Goal: Transaction & Acquisition: Subscribe to service/newsletter

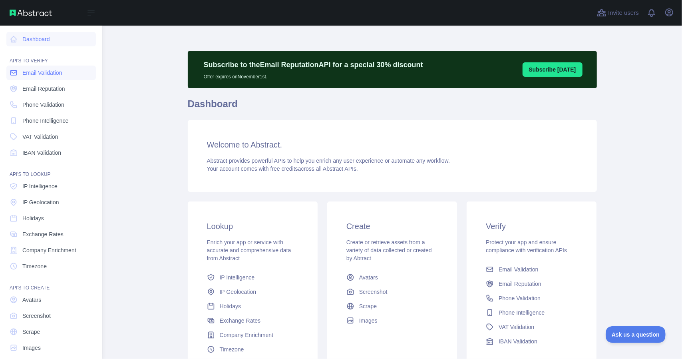
click at [42, 75] on span "Email Validation" at bounding box center [42, 73] width 40 height 8
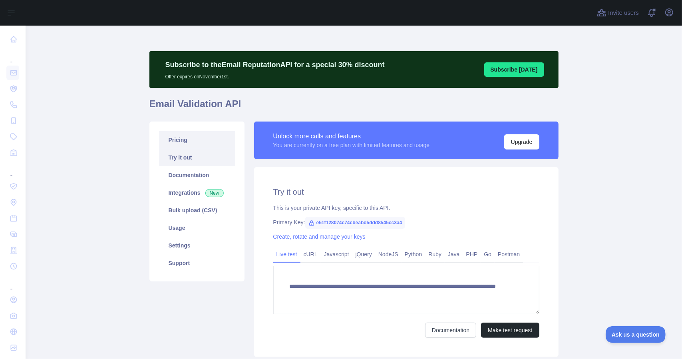
click at [177, 143] on link "Pricing" at bounding box center [197, 140] width 76 height 18
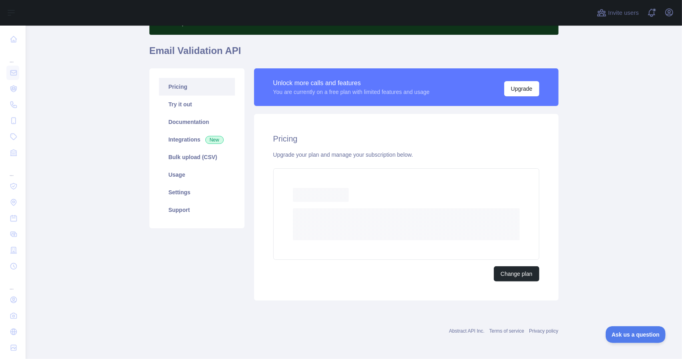
scroll to position [31, 0]
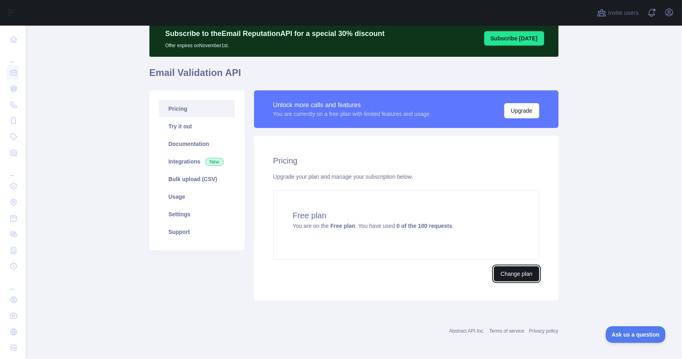
click at [507, 271] on button "Change plan" at bounding box center [516, 273] width 45 height 15
